Goal: Task Accomplishment & Management: Use online tool/utility

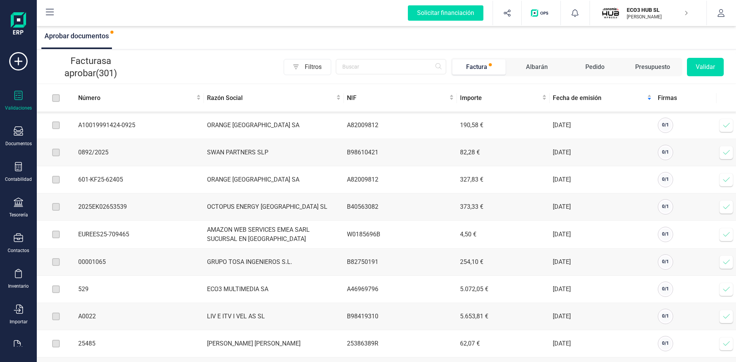
click at [640, 12] on p "ECO3 HUB SL" at bounding box center [657, 10] width 61 height 8
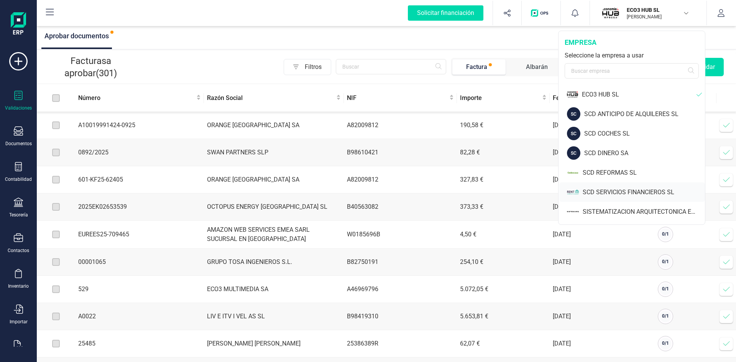
click at [605, 191] on div "SCD SERVICIOS FINANCIEROS SL" at bounding box center [644, 192] width 122 height 9
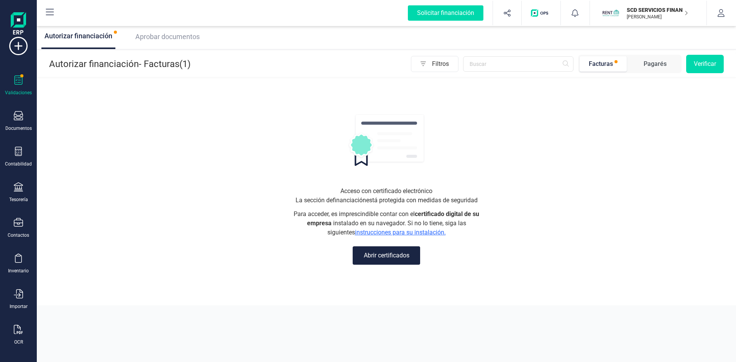
scroll to position [20, 0]
click at [16, 329] on icon at bounding box center [18, 325] width 9 height 9
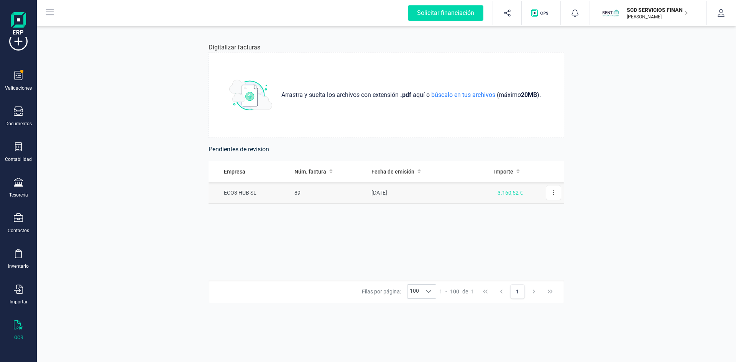
click at [235, 191] on td "ECO3 HUB SL" at bounding box center [250, 193] width 83 height 22
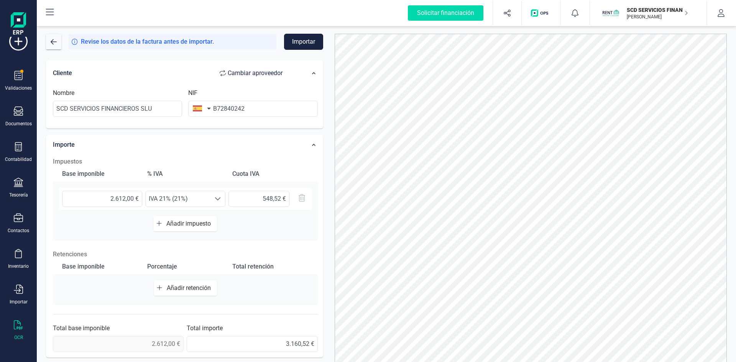
click at [307, 42] on button "Importar" at bounding box center [303, 42] width 39 height 16
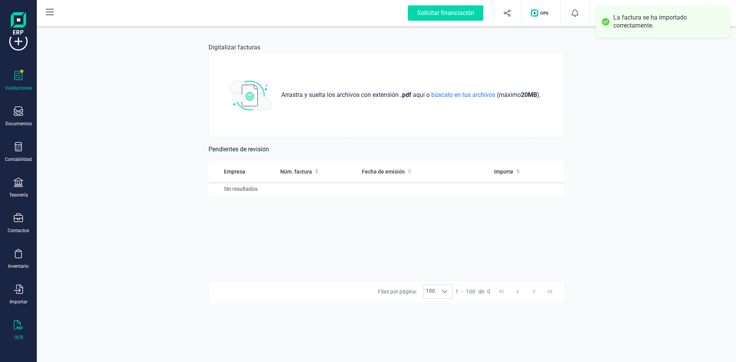
click at [15, 81] on div at bounding box center [18, 76] width 9 height 11
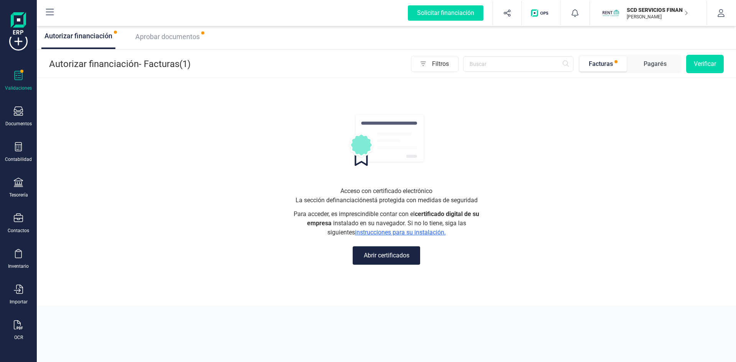
click at [164, 38] on span "Aprobar documentos" at bounding box center [167, 37] width 64 height 8
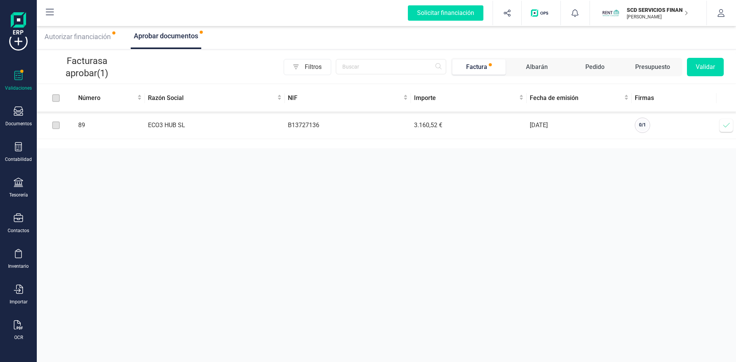
click at [725, 124] on icon at bounding box center [727, 126] width 8 height 8
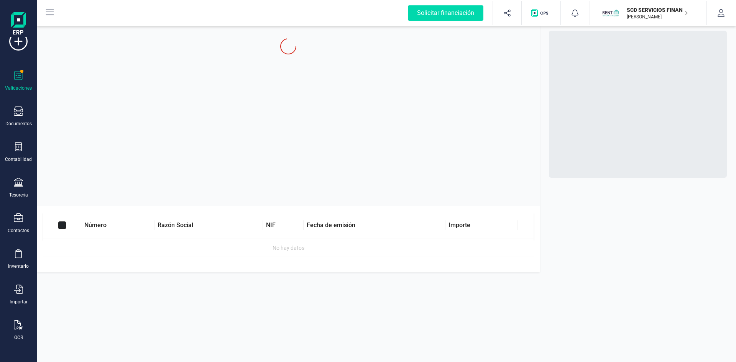
checkbox input "true"
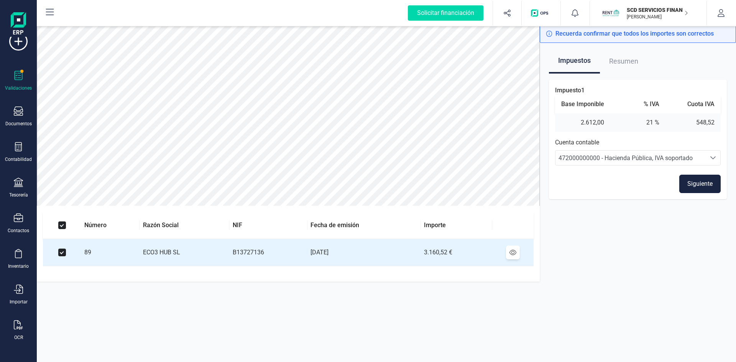
click at [692, 183] on button "Siguiente" at bounding box center [699, 184] width 41 height 18
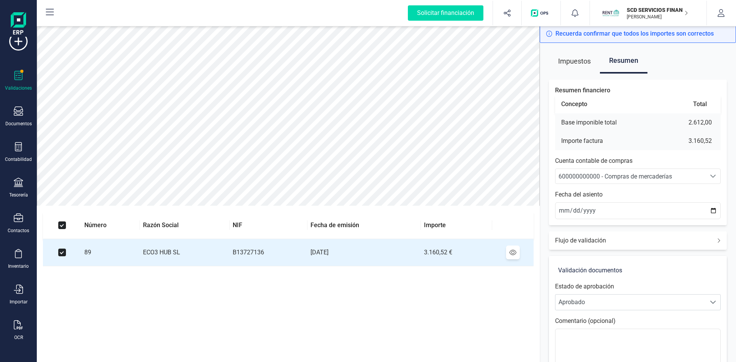
click at [621, 179] on span "600000000000 - Compras de mercaderías" at bounding box center [616, 176] width 114 height 7
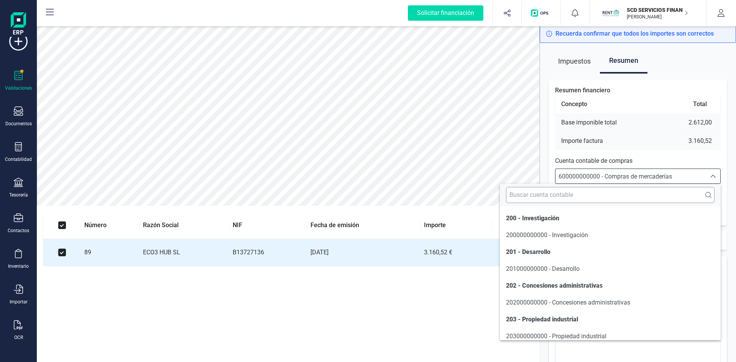
scroll to position [3667, 0]
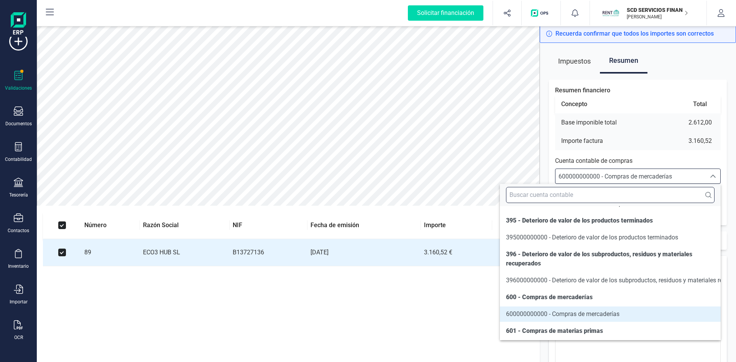
click at [590, 197] on input "text" at bounding box center [610, 195] width 209 height 16
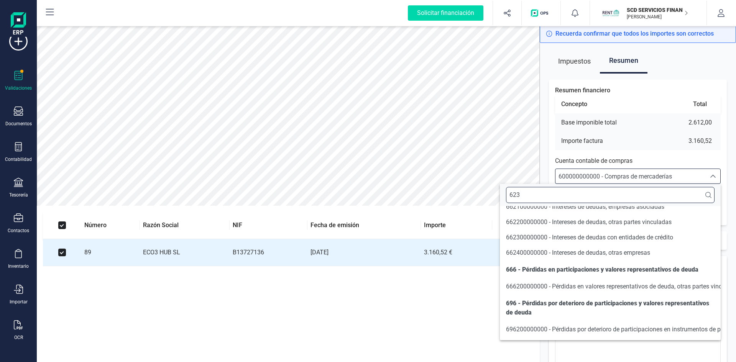
scroll to position [0, 0]
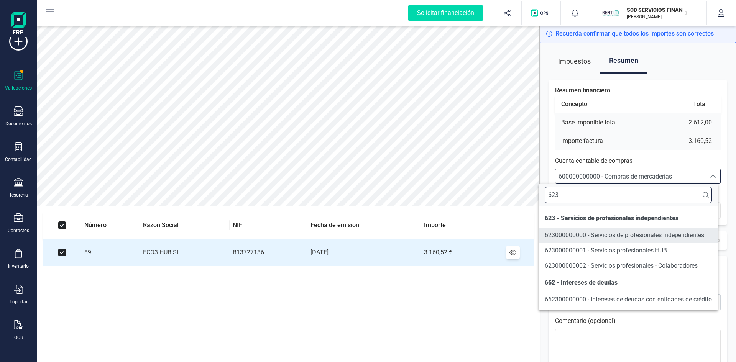
type input "623"
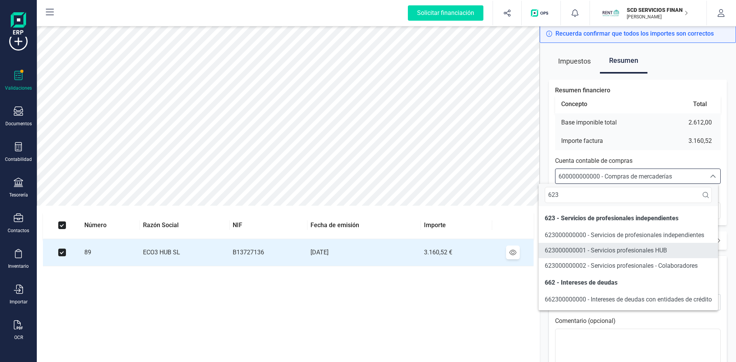
click at [584, 248] on span "623000000001 - Servicios profesionales HUB" at bounding box center [606, 250] width 122 height 7
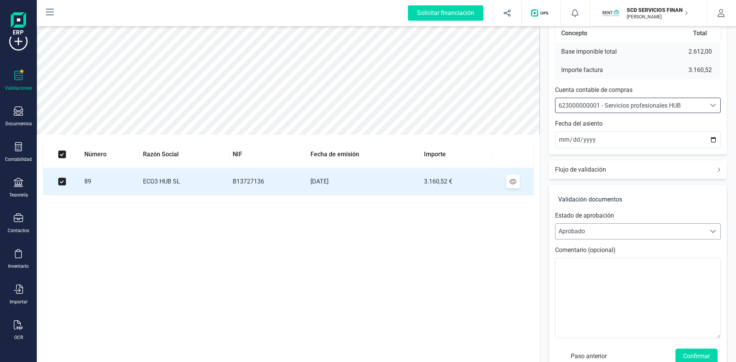
scroll to position [90, 0]
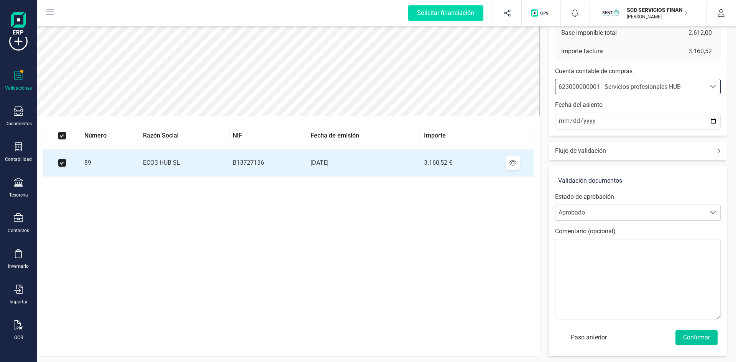
click at [698, 336] on button "Confirmar" at bounding box center [697, 337] width 42 height 15
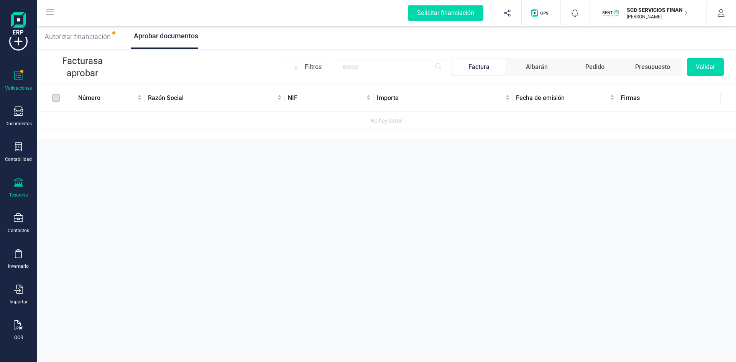
click at [21, 187] on icon at bounding box center [18, 182] width 9 height 9
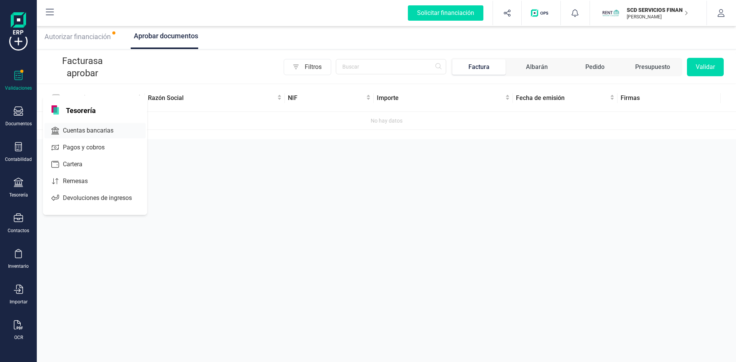
click at [95, 132] on span "Cuentas bancarias" at bounding box center [93, 130] width 67 height 9
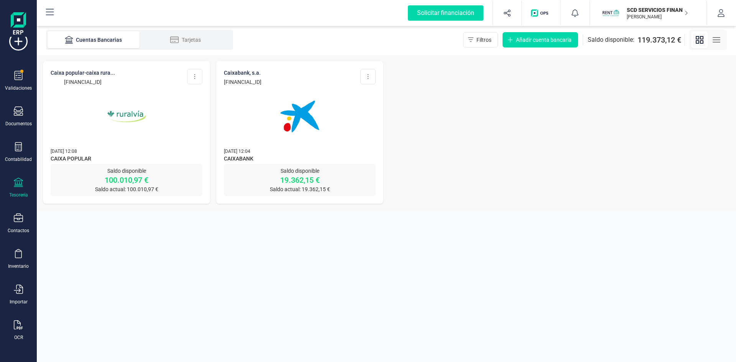
click at [302, 124] on img at bounding box center [300, 116] width 64 height 64
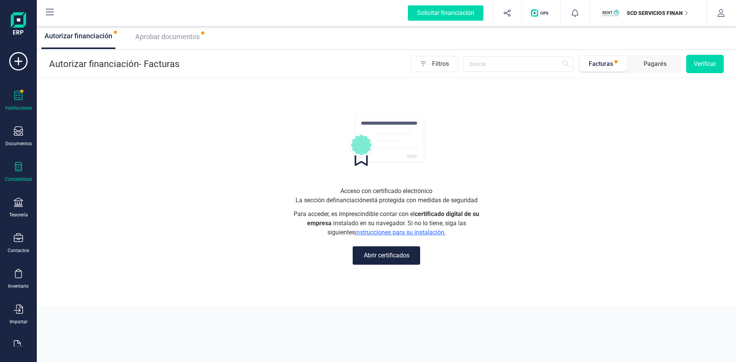
click at [17, 164] on icon at bounding box center [18, 166] width 9 height 9
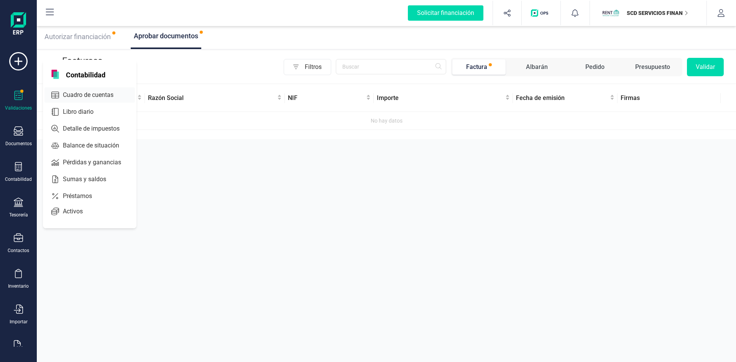
click at [77, 91] on span "Cuadro de cuentas" at bounding box center [93, 94] width 67 height 9
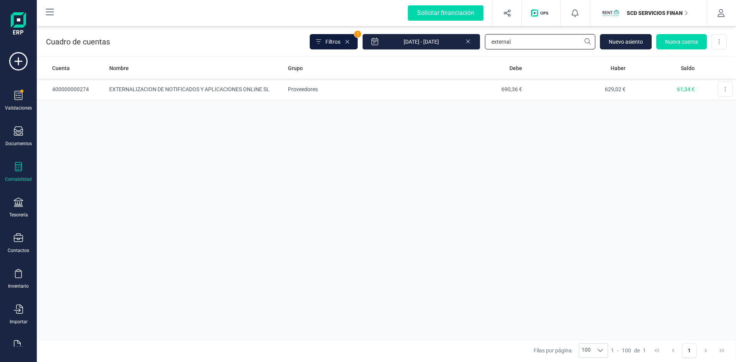
drag, startPoint x: 517, startPoint y: 41, endPoint x: 363, endPoint y: 47, distance: 154.6
click at [366, 46] on div "Filtros 1 01/01/2025 - 23/09/2025 external Nuevo asiento Nueva cuenta Descargar…" at bounding box center [518, 42] width 417 height 16
type input "eco"
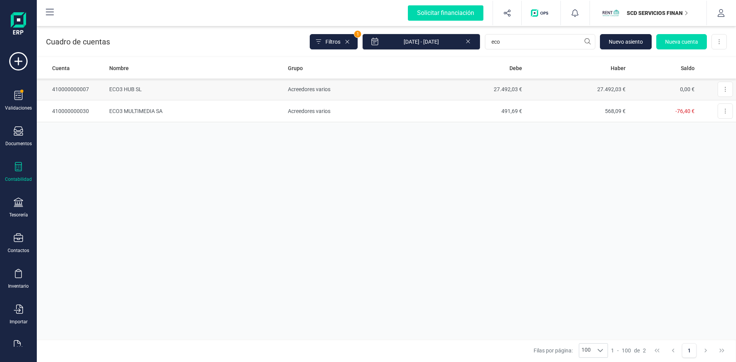
click at [126, 88] on td "ECO3 HUB SL" at bounding box center [195, 90] width 178 height 22
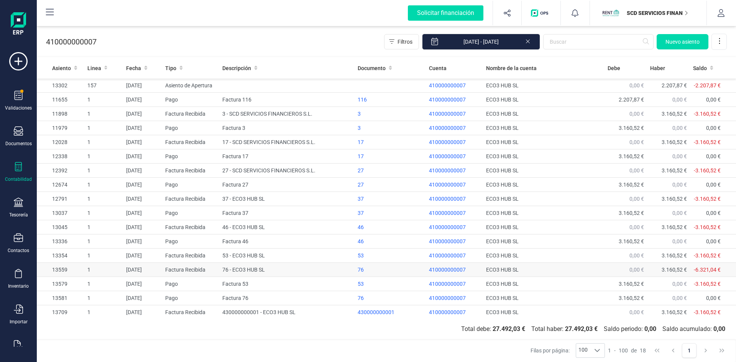
click at [250, 267] on td "76 - ECO3 HUB SL" at bounding box center [286, 270] width 135 height 14
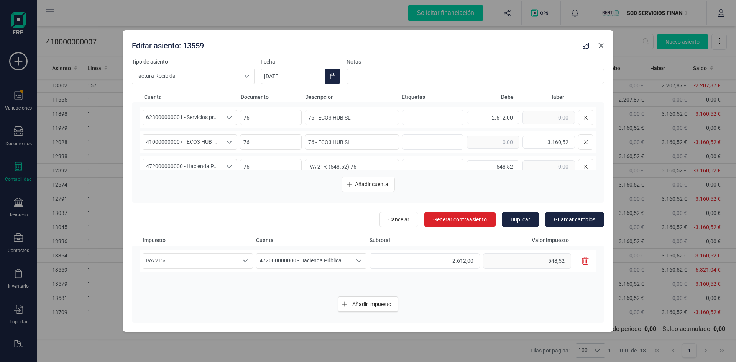
click at [600, 45] on icon "button" at bounding box center [601, 46] width 6 height 6
type input "[DATE]"
